Goal: Book appointment/travel/reservation

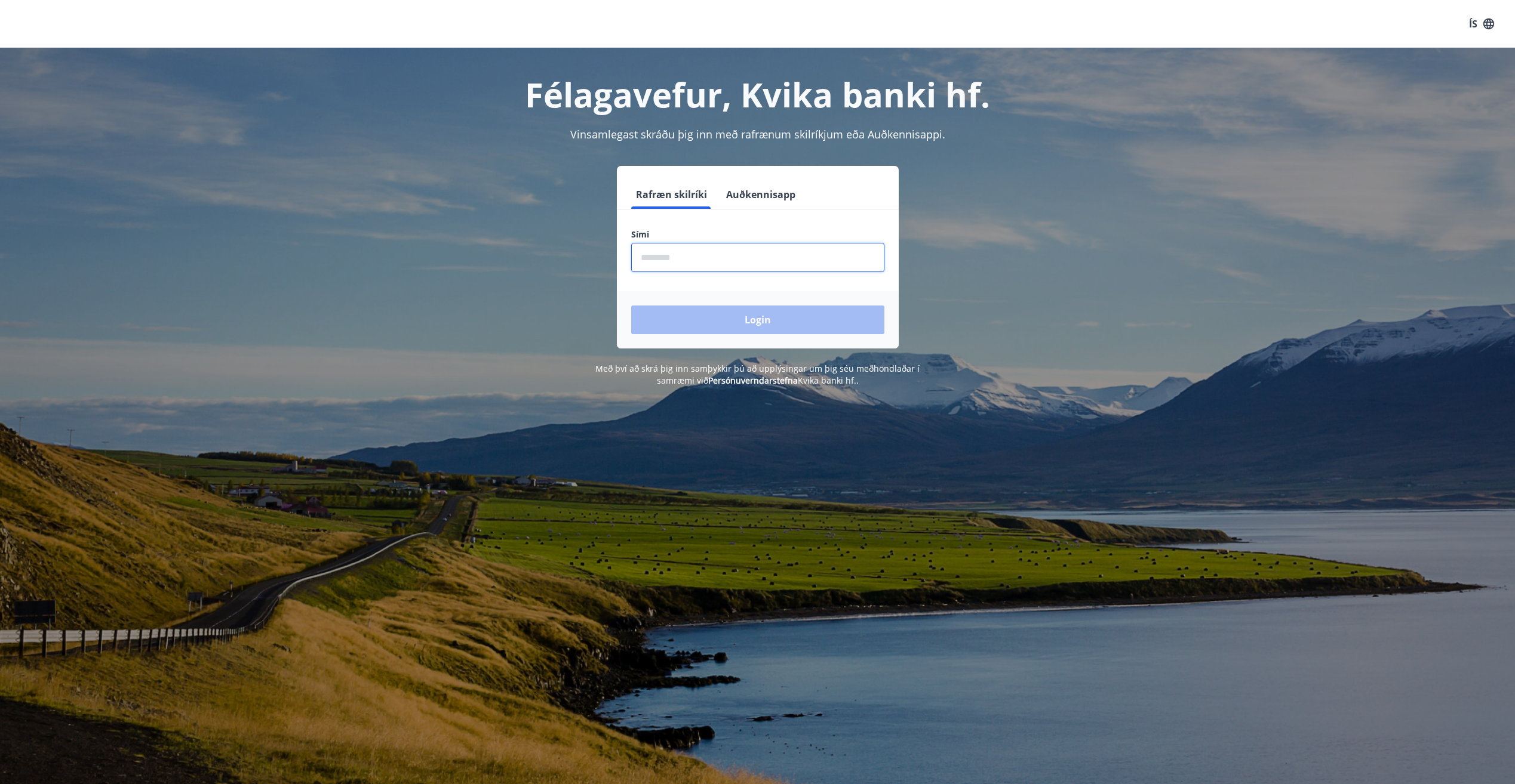
click at [674, 264] on input "phone" at bounding box center [758, 258] width 253 height 29
type input "********"
click at [708, 323] on button "Login" at bounding box center [758, 320] width 253 height 29
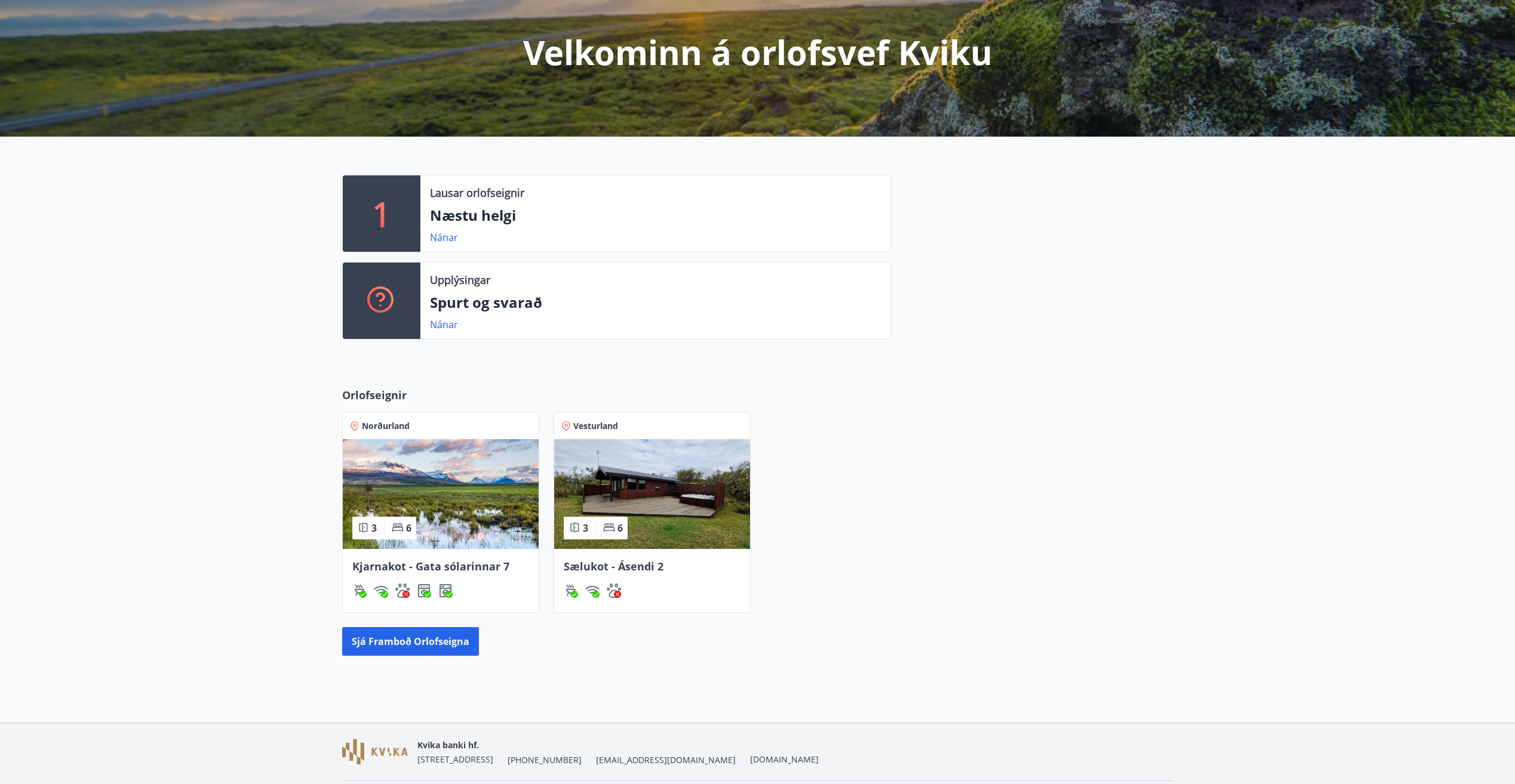
scroll to position [174, 0]
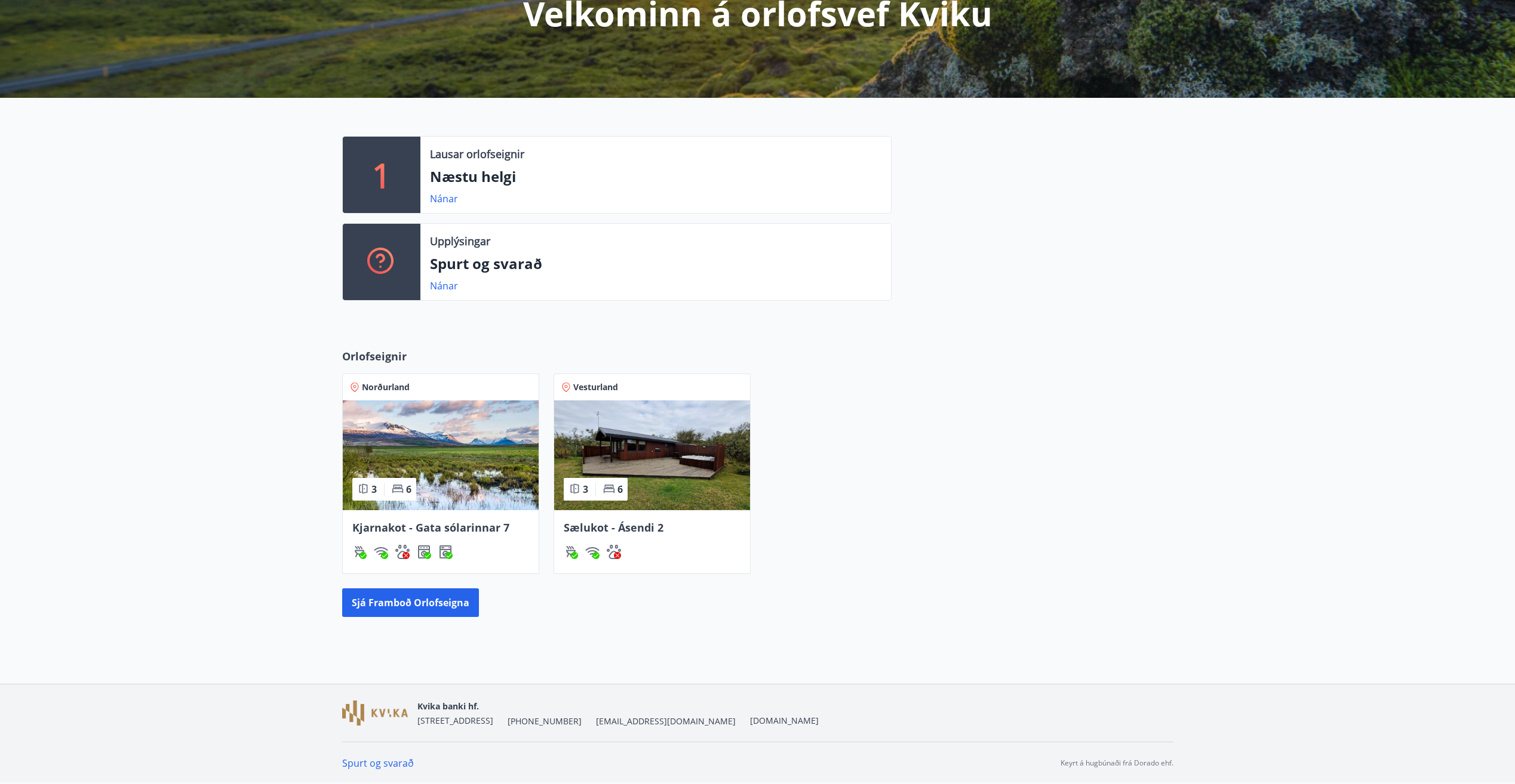
click at [423, 509] on img at bounding box center [441, 455] width 196 height 110
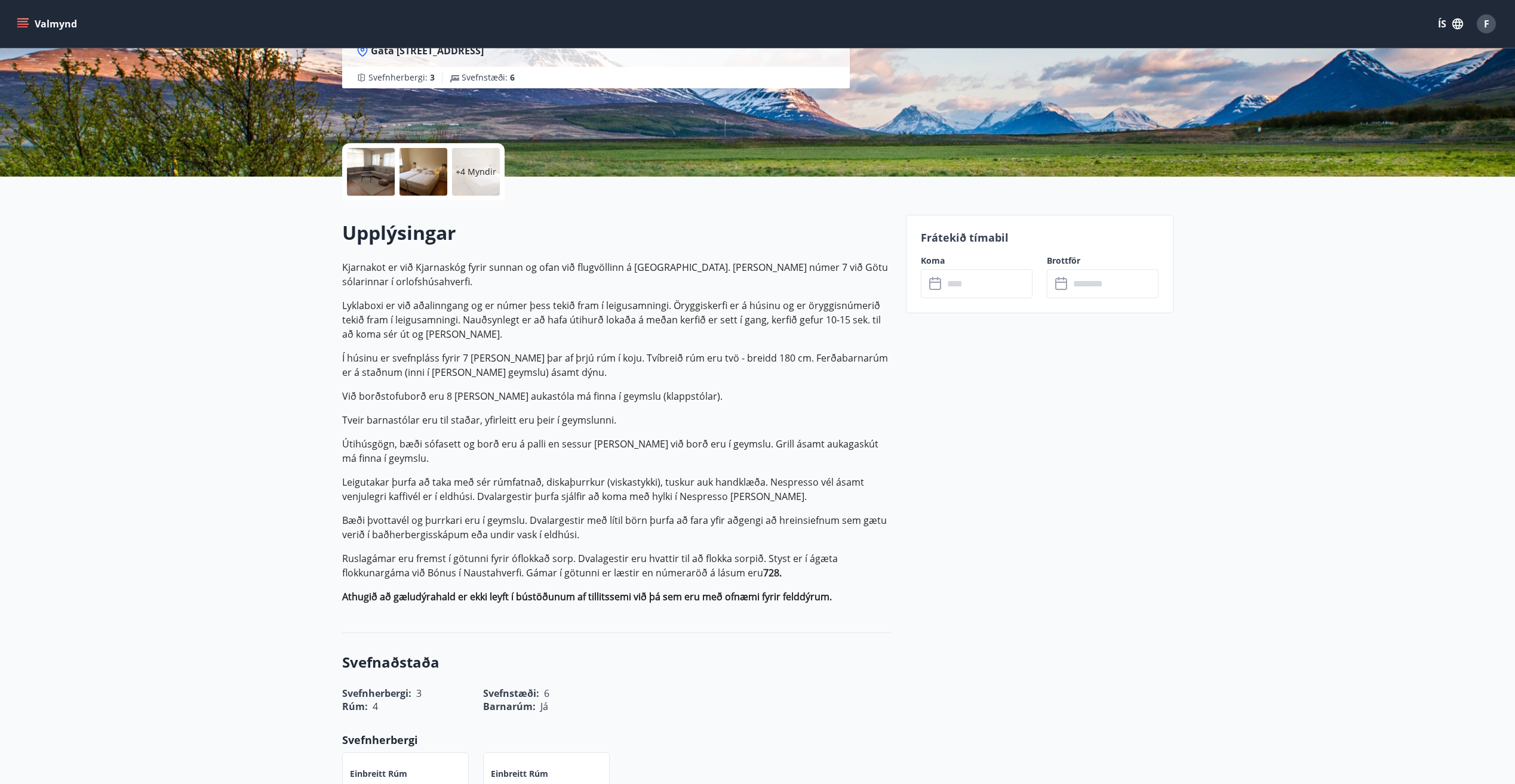
scroll to position [179, 0]
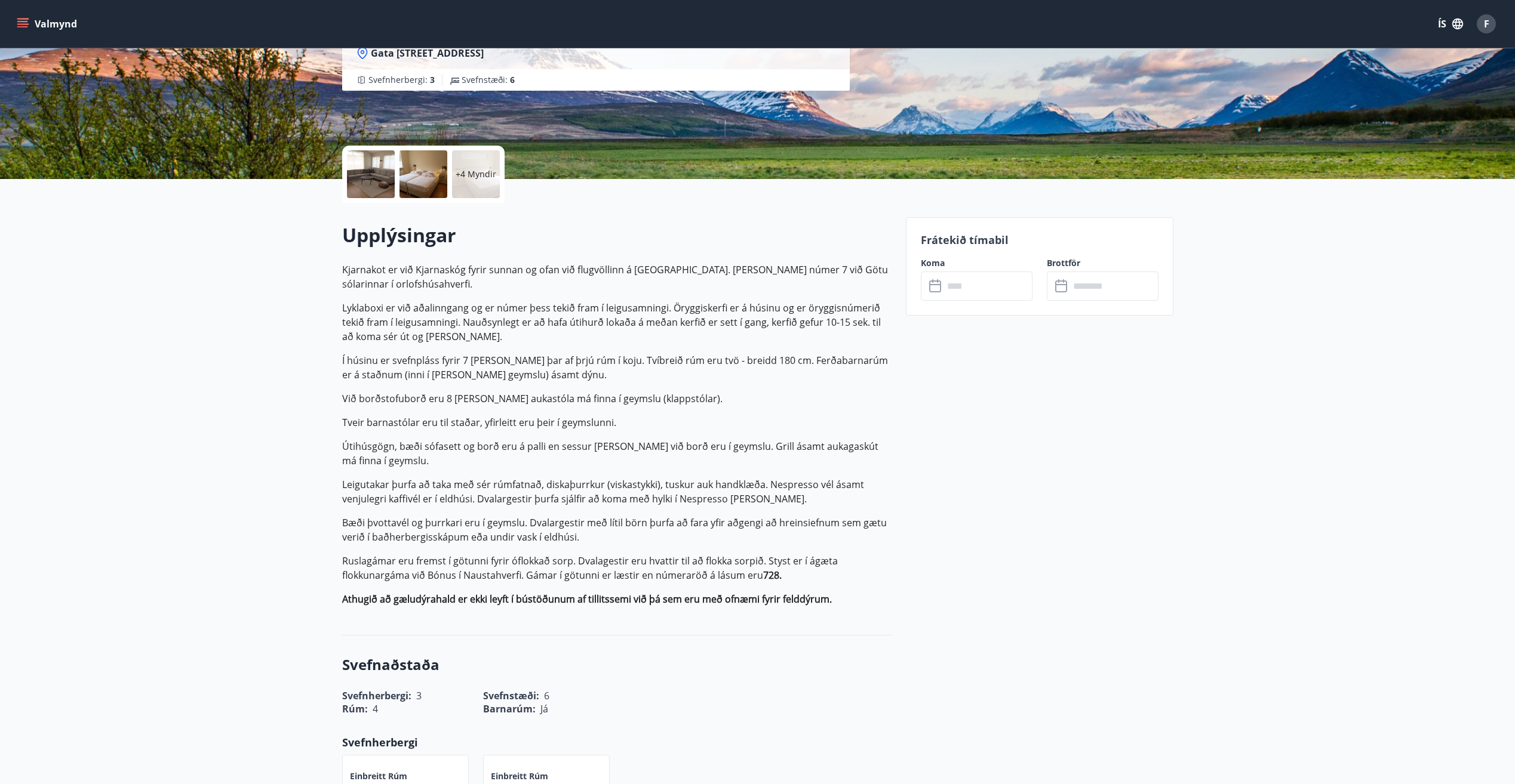
click at [961, 295] on input "text" at bounding box center [988, 286] width 89 height 29
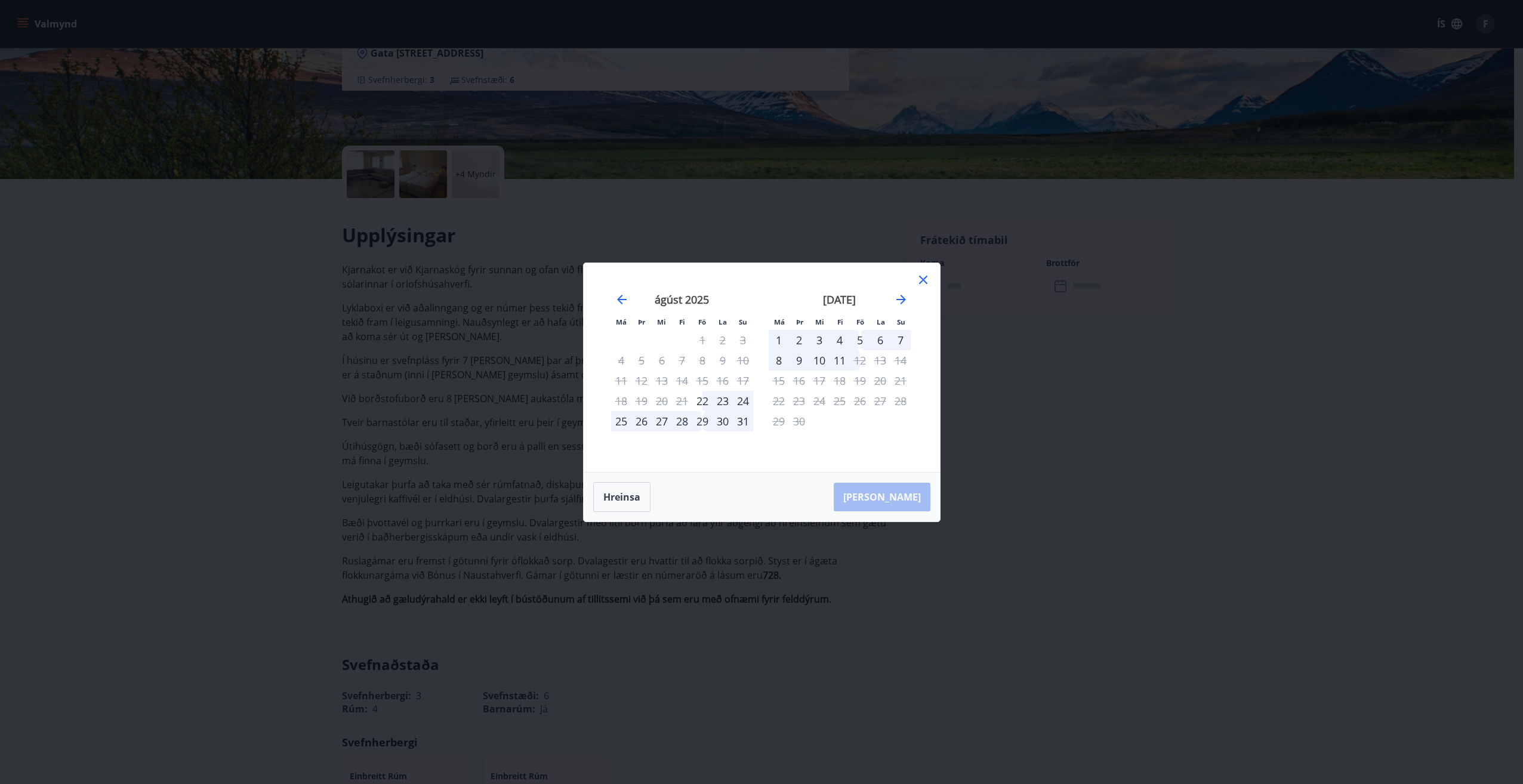
click at [1063, 286] on div "Má Þr Mi Fi Fö La Su Má Þr Mi Fi Fö La Su [DATE] 1 2 3 4 5 6 7 8 9 10 11 12 13 …" at bounding box center [761, 392] width 1523 height 784
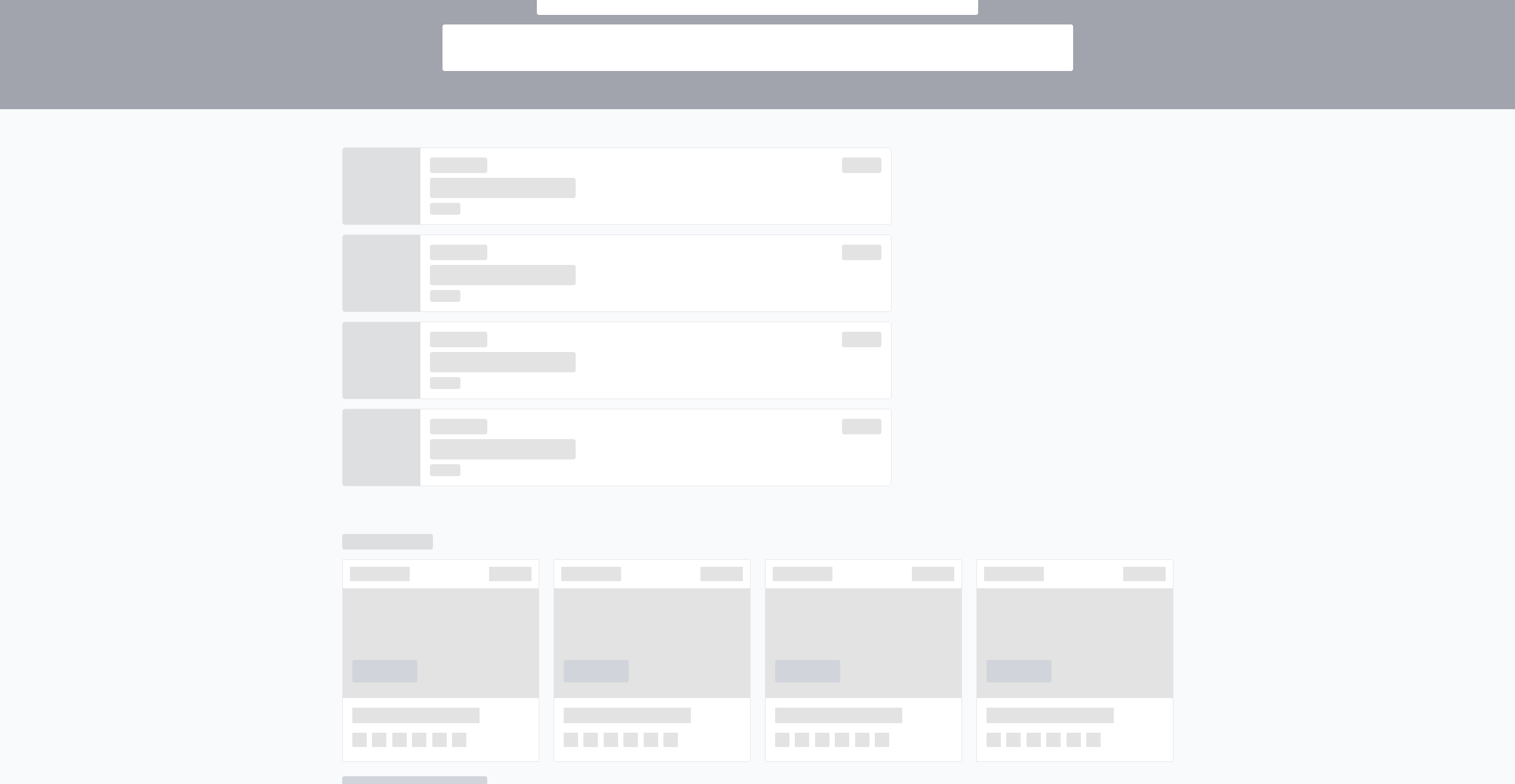
scroll to position [174, 0]
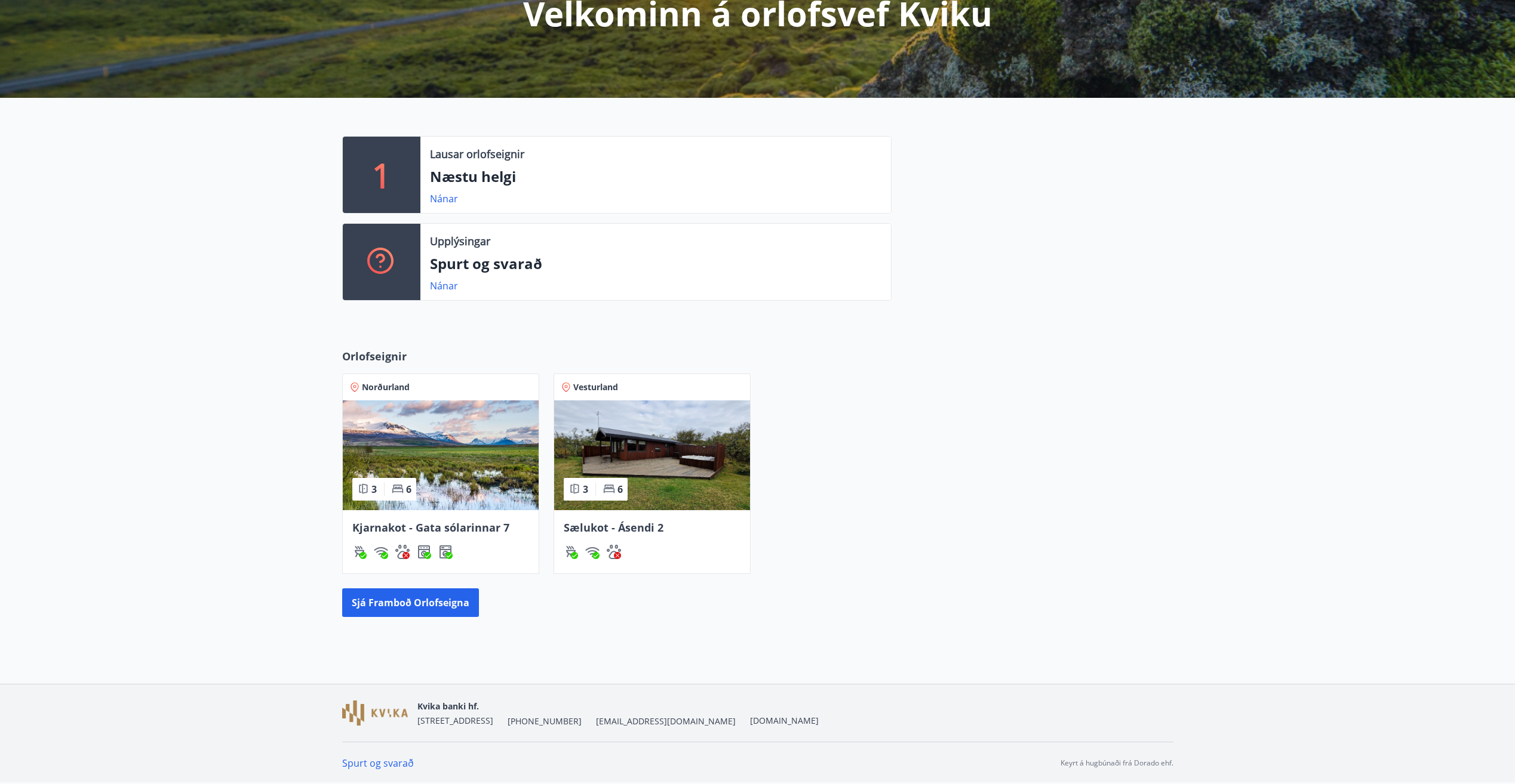
click at [698, 479] on img at bounding box center [652, 455] width 196 height 110
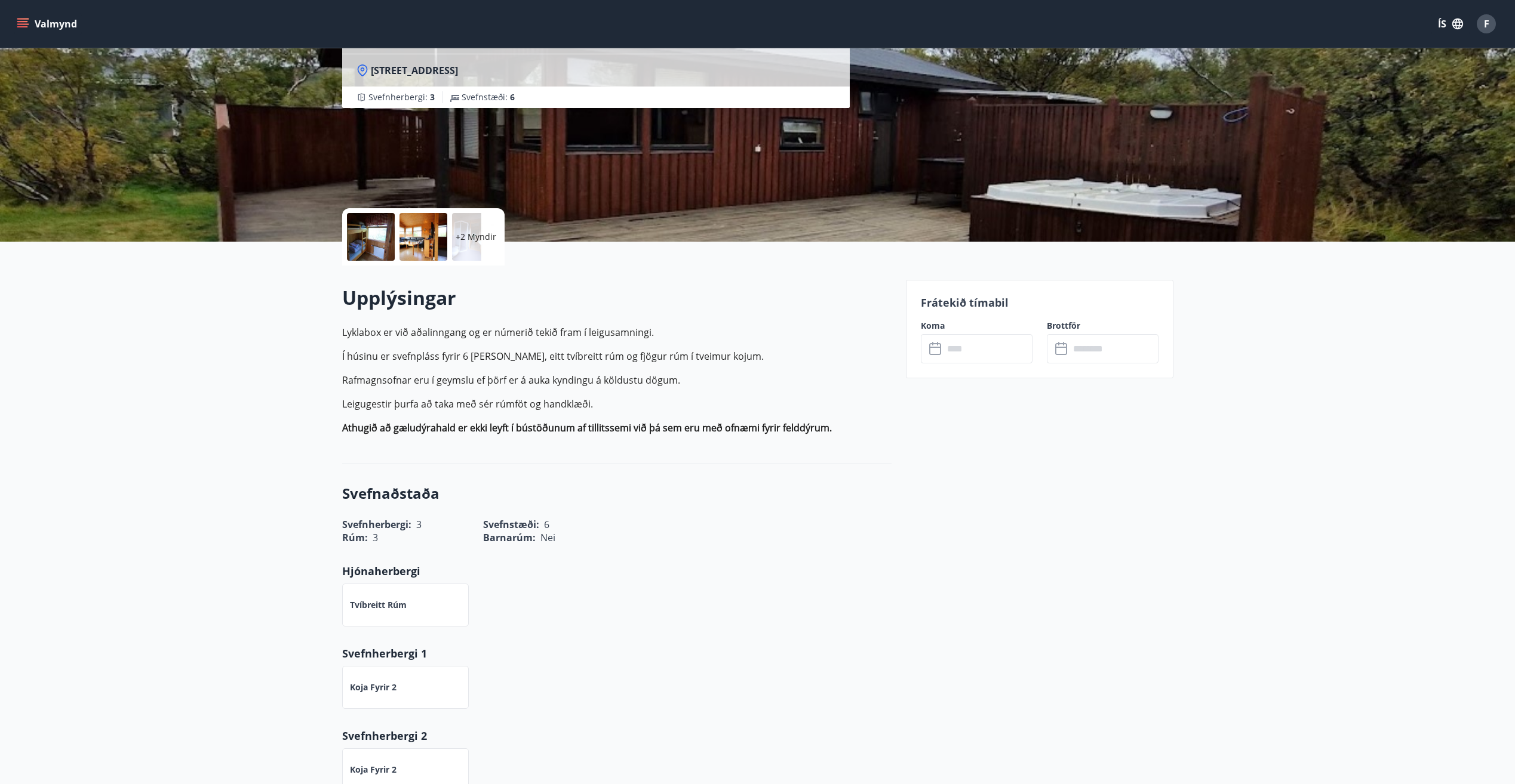
scroll to position [119, 0]
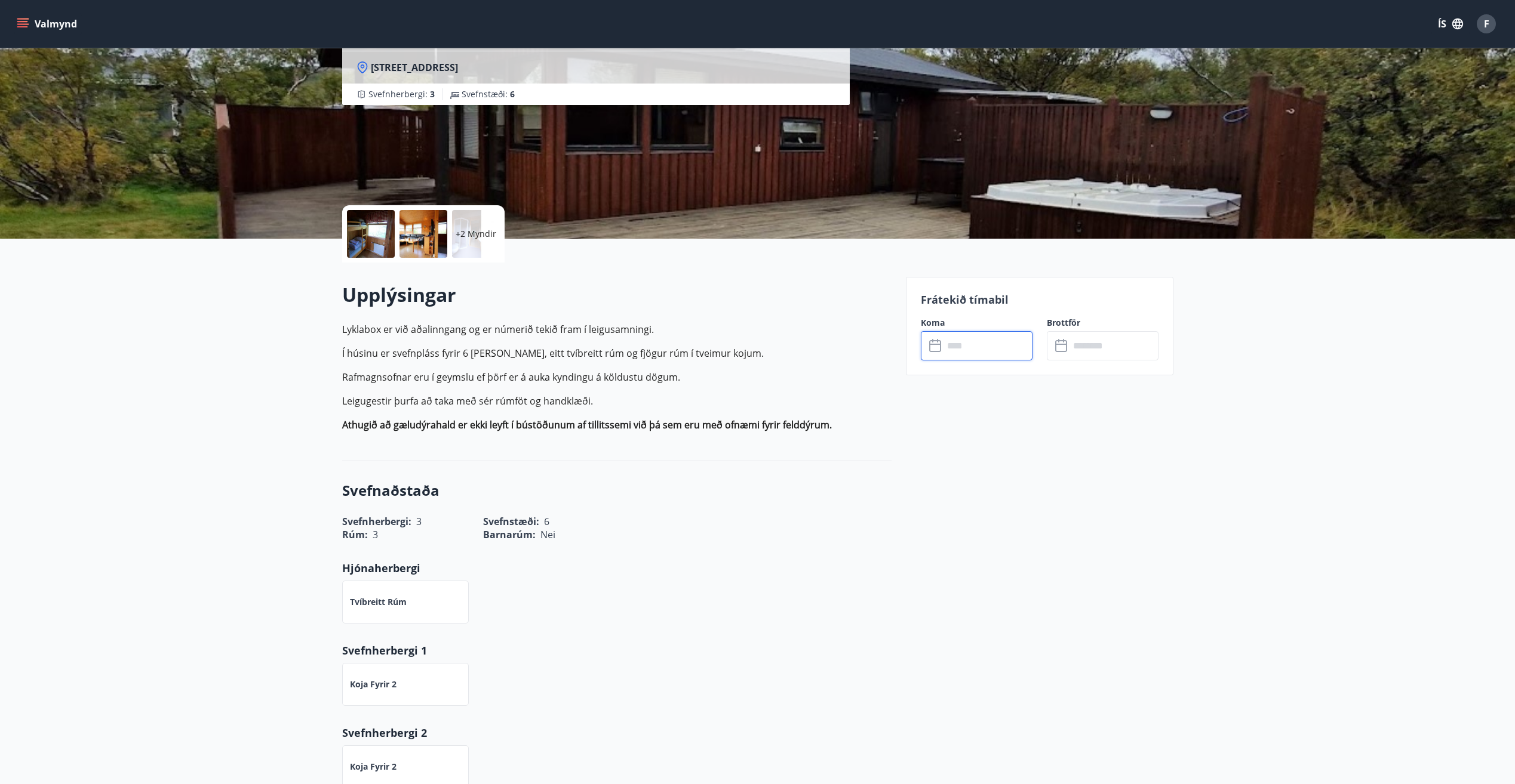
click at [966, 350] on input "text" at bounding box center [988, 346] width 89 height 29
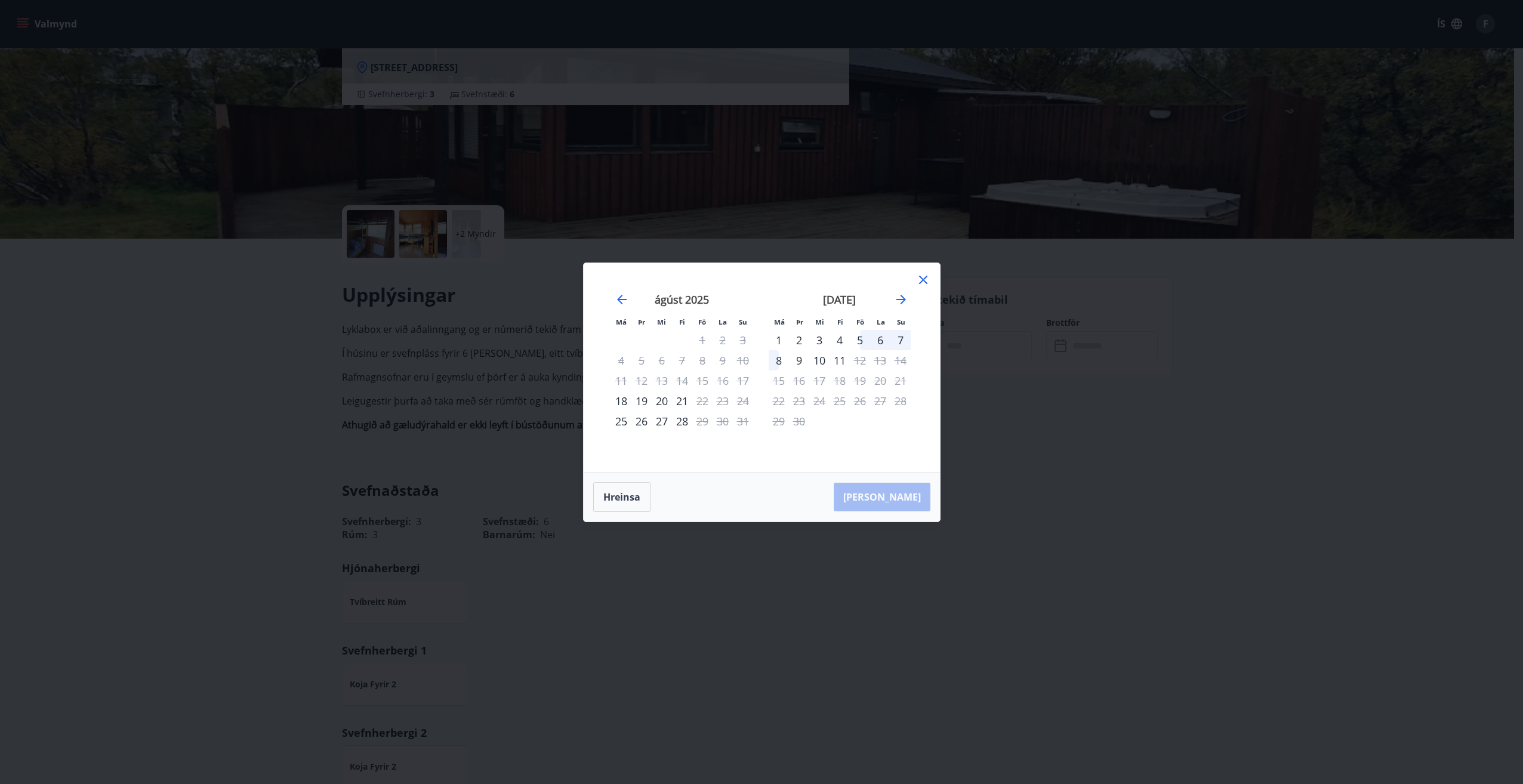
click at [922, 283] on icon at bounding box center [923, 280] width 14 height 14
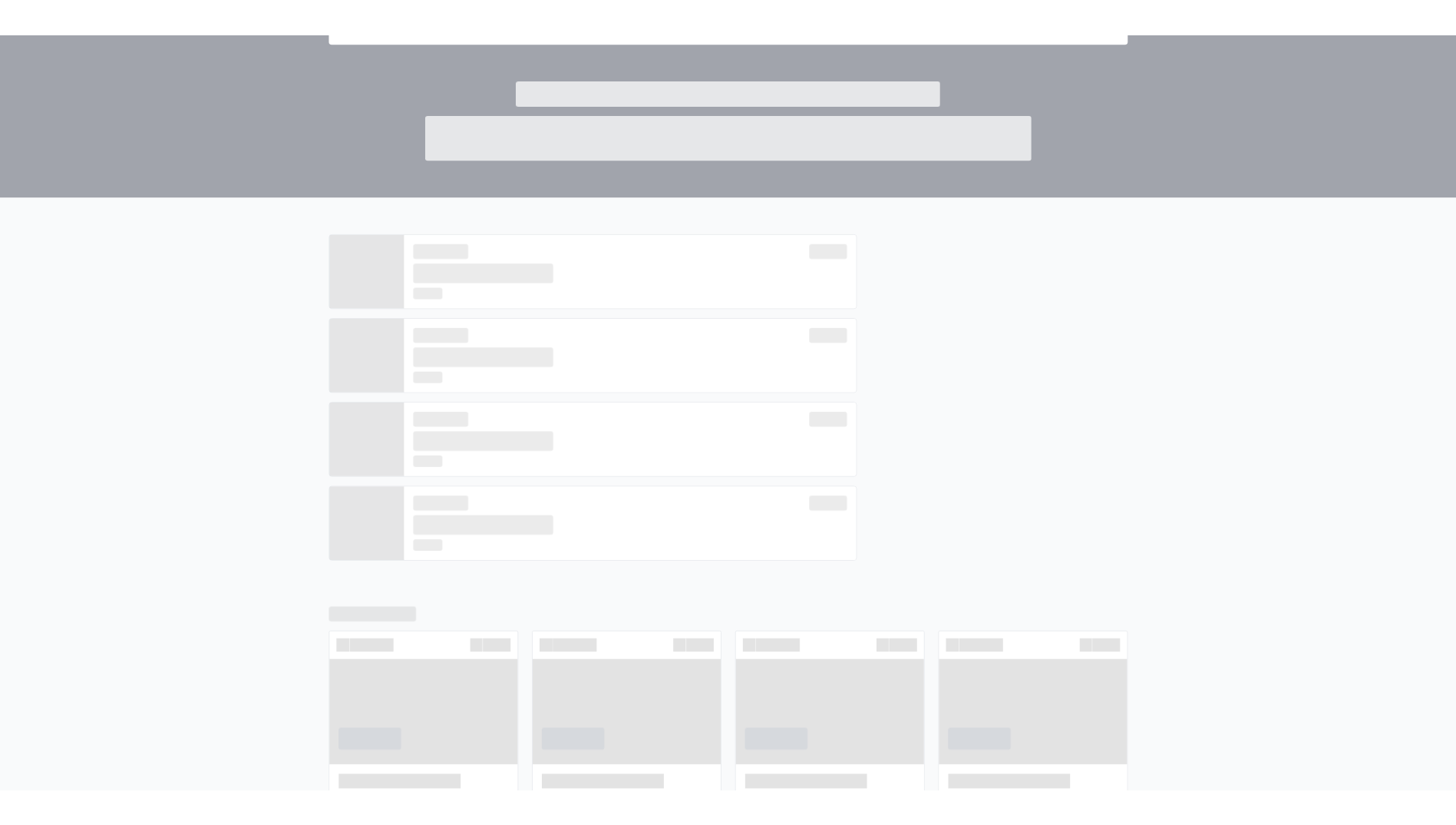
scroll to position [223, 0]
